Goal: Task Accomplishment & Management: Use online tool/utility

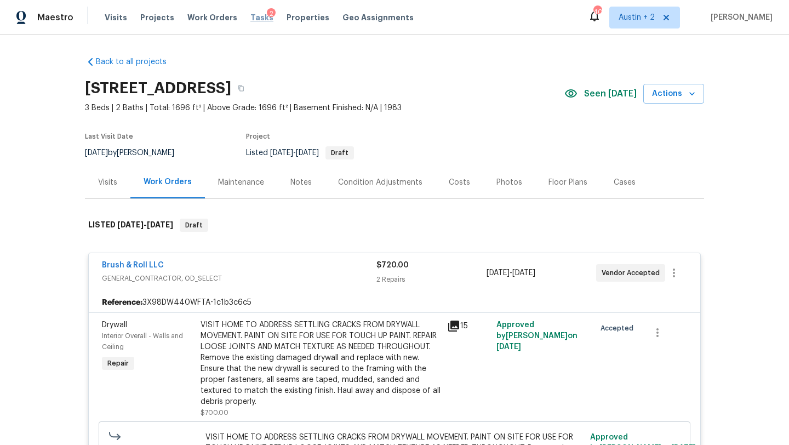
click at [250, 18] on span "Tasks" at bounding box center [261, 18] width 23 height 8
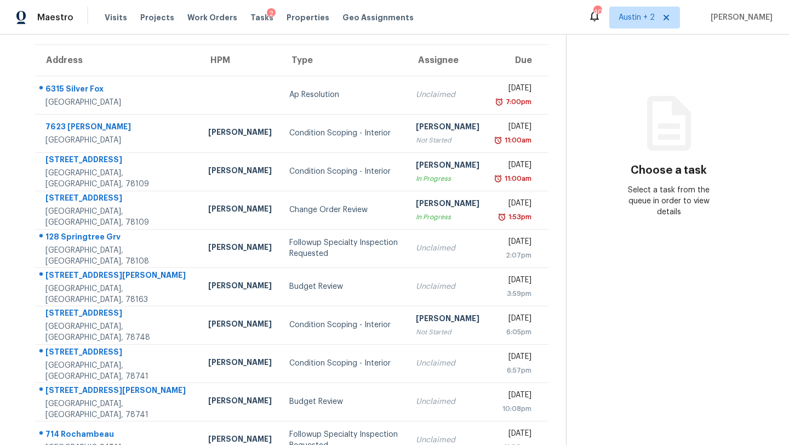
scroll to position [81, 0]
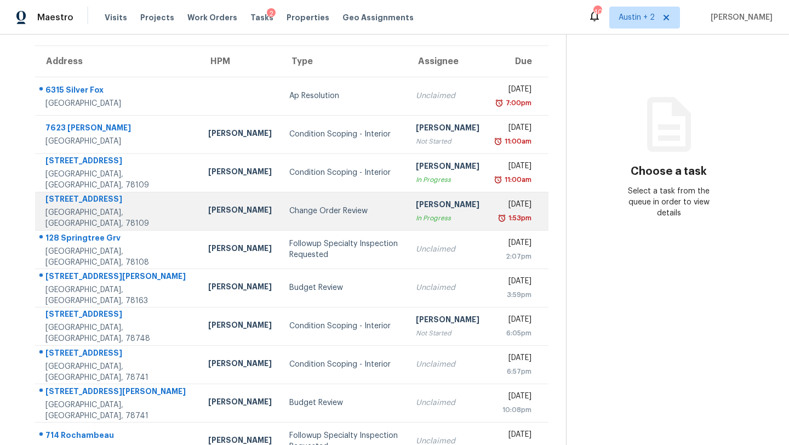
click at [289, 208] on div "Change Order Review" at bounding box center [343, 210] width 109 height 11
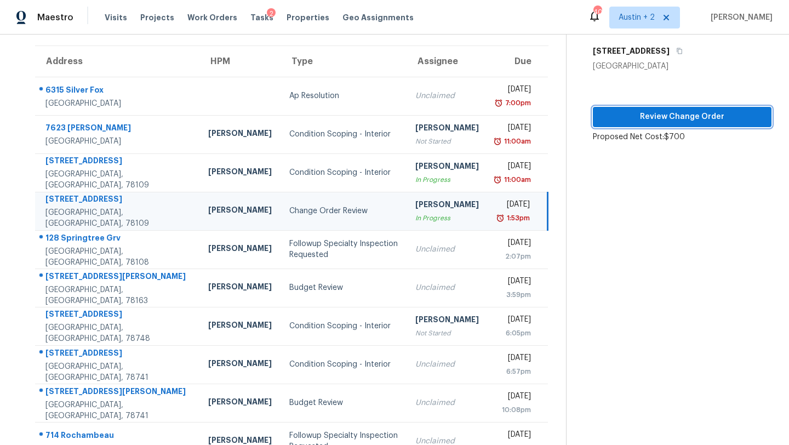
click at [602, 118] on span "Review Change Order" at bounding box center [682, 117] width 161 height 14
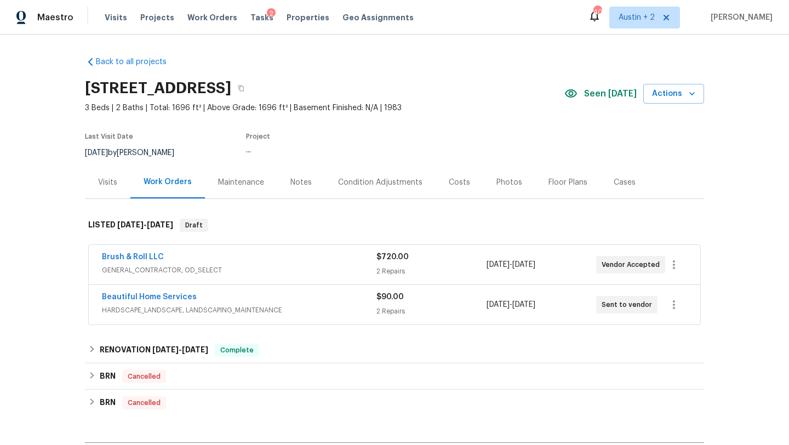
click at [328, 291] on div "Beautiful Home Services" at bounding box center [239, 297] width 274 height 13
click at [291, 305] on span "HARDSCAPE_LANDSCAPE, LANDSCAPING_MAINTENANCE" at bounding box center [239, 310] width 274 height 11
click at [289, 265] on span "GENERAL_CONTRACTOR, OD_SELECT" at bounding box center [239, 270] width 274 height 11
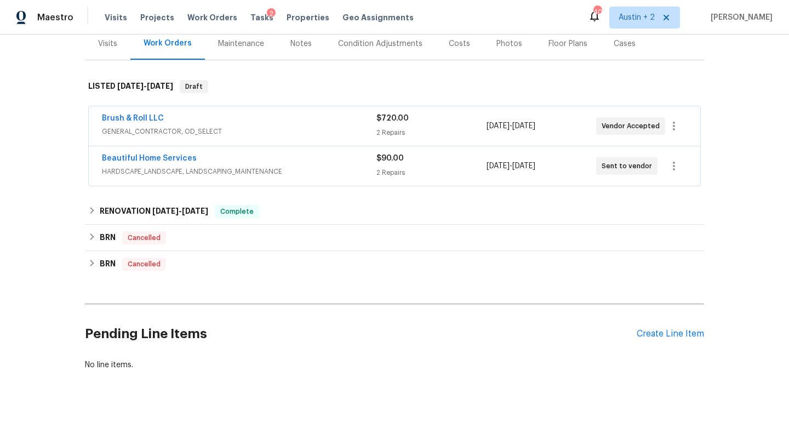
click at [266, 131] on span "GENERAL_CONTRACTOR, OD_SELECT" at bounding box center [239, 131] width 274 height 11
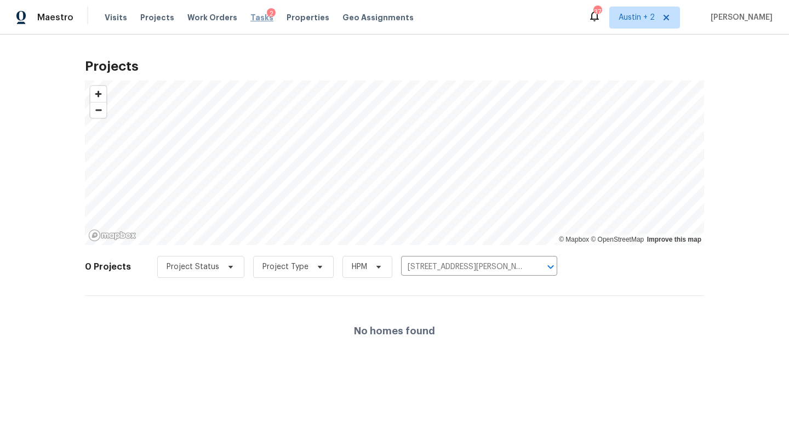
click at [250, 20] on span "Tasks" at bounding box center [261, 18] width 23 height 8
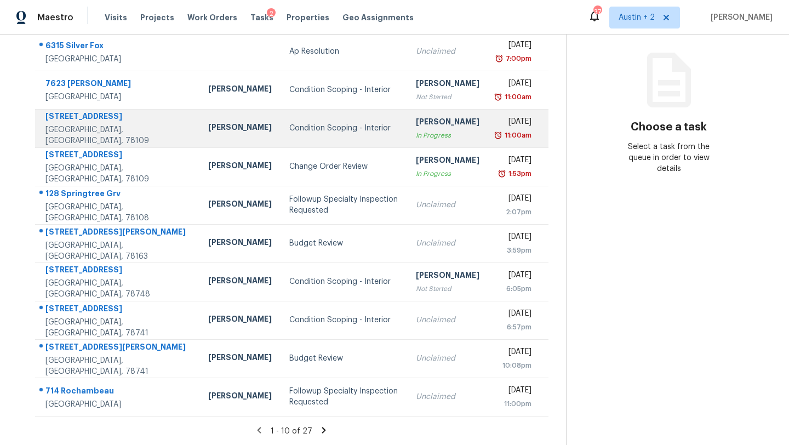
scroll to position [124, 0]
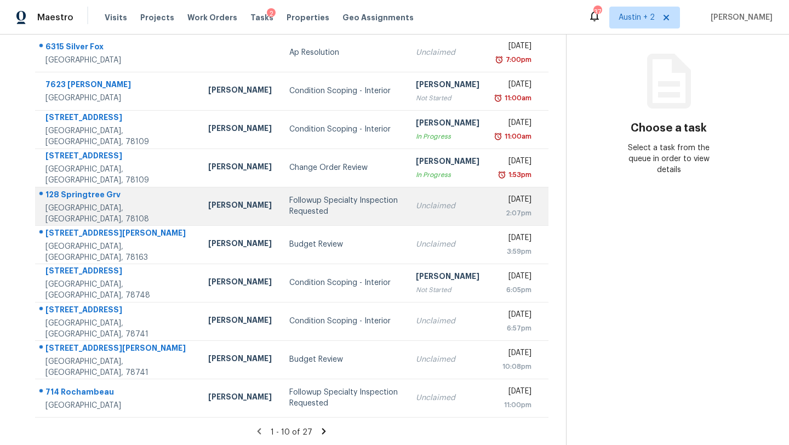
click at [289, 202] on div "Followup Specialty Inspection Requested" at bounding box center [343, 206] width 109 height 22
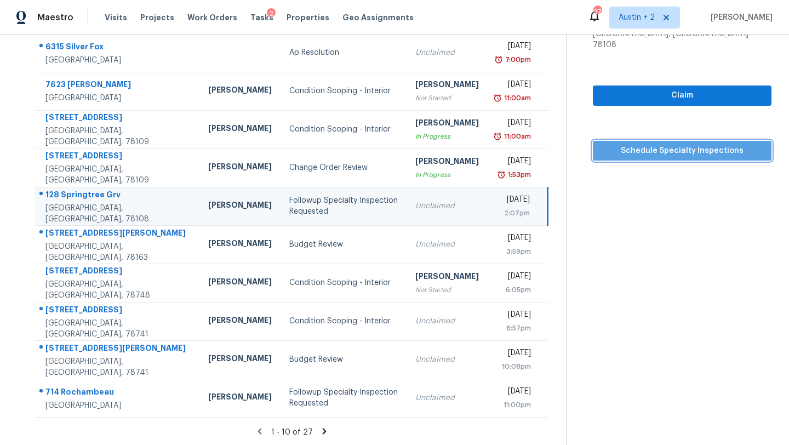
click at [602, 144] on span "Schedule Specialty Inspections" at bounding box center [682, 151] width 161 height 14
